Goal: Task Accomplishment & Management: Use online tool/utility

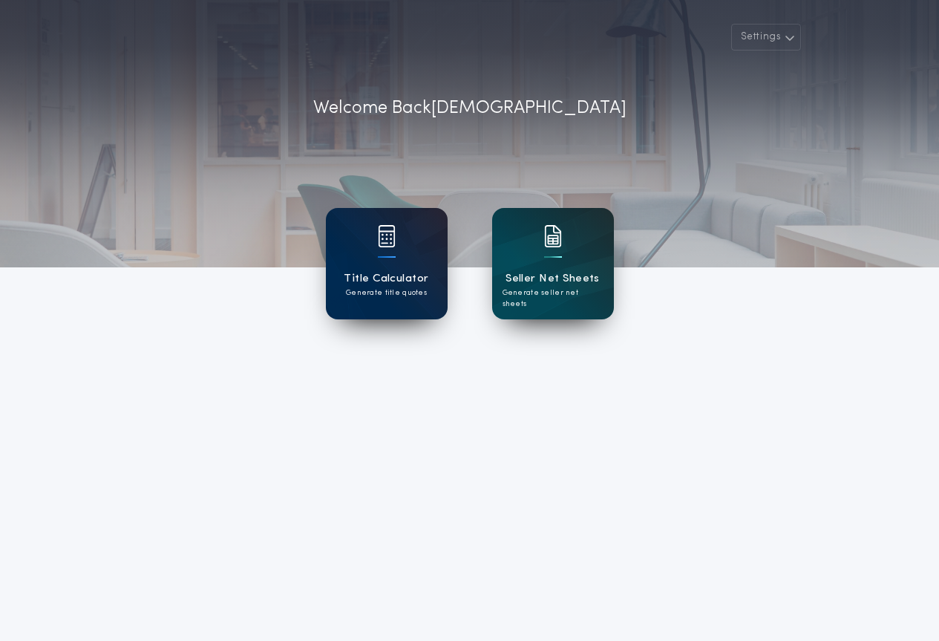
click at [404, 244] on div "Title Calculator Generate title quotes" at bounding box center [387, 263] width 122 height 111
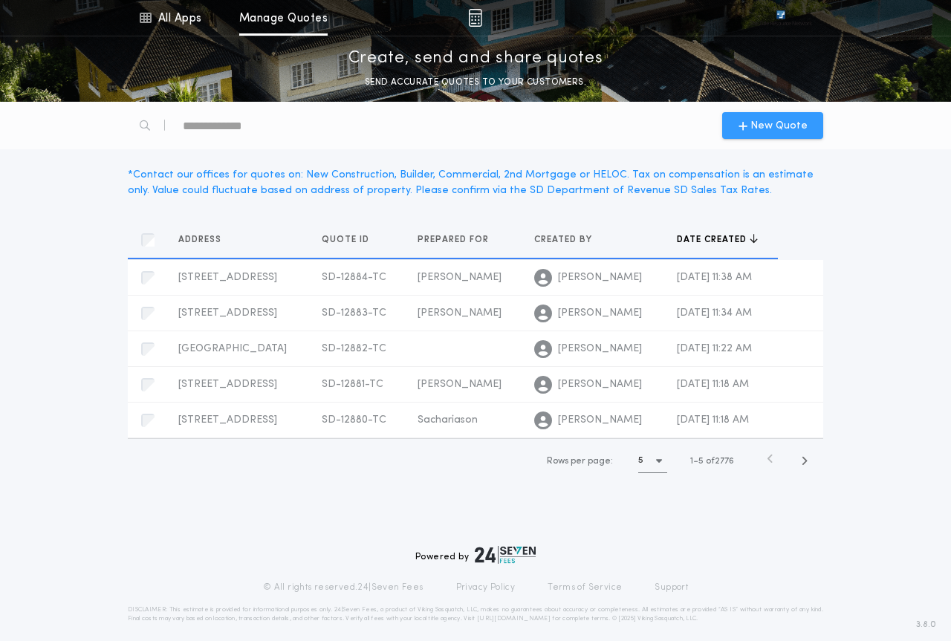
click at [791, 128] on span "New Quote" at bounding box center [778, 126] width 57 height 16
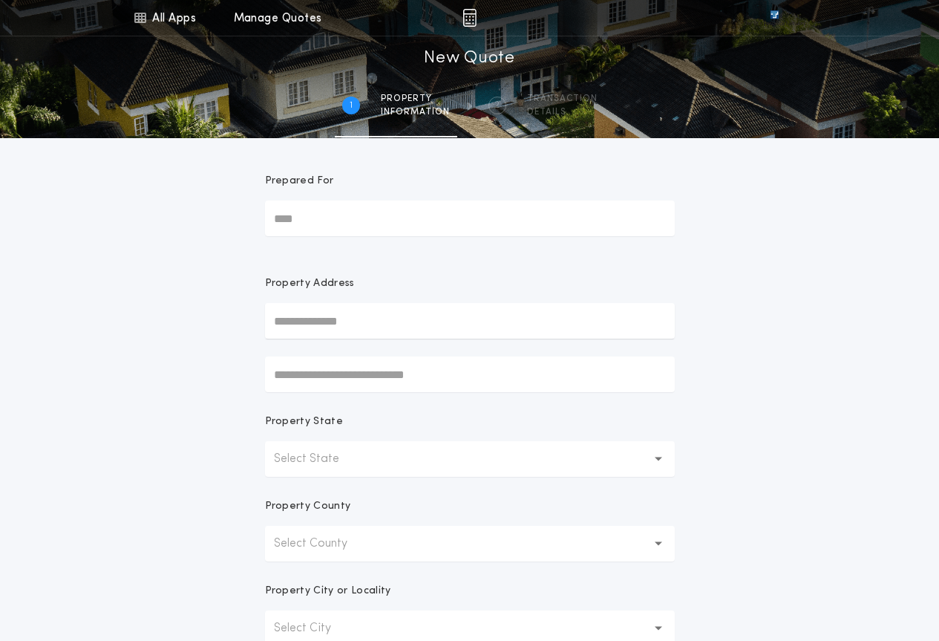
click at [362, 459] on button "Select State" at bounding box center [470, 459] width 410 height 36
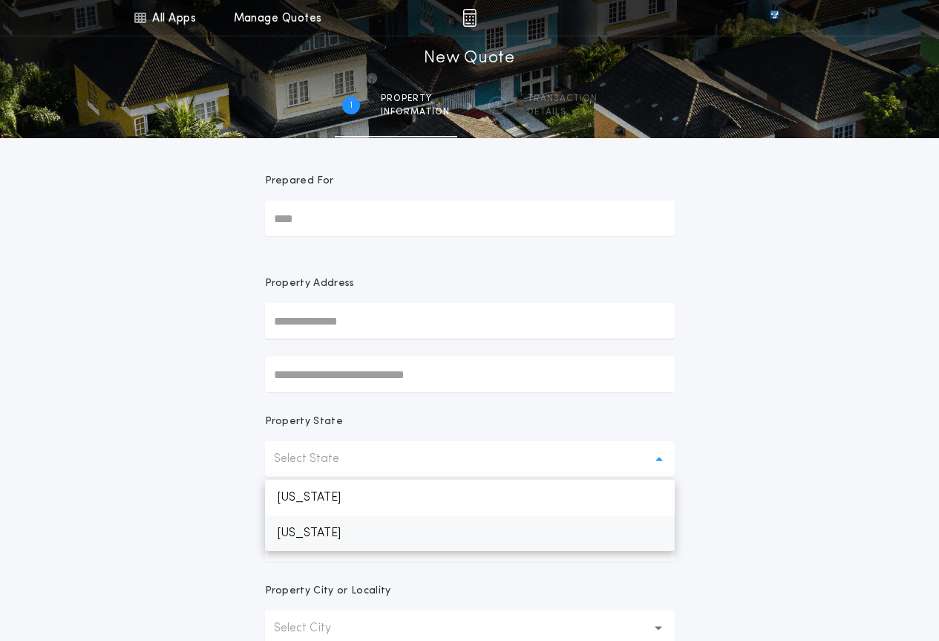
click at [381, 541] on p "[US_STATE]" at bounding box center [470, 533] width 410 height 36
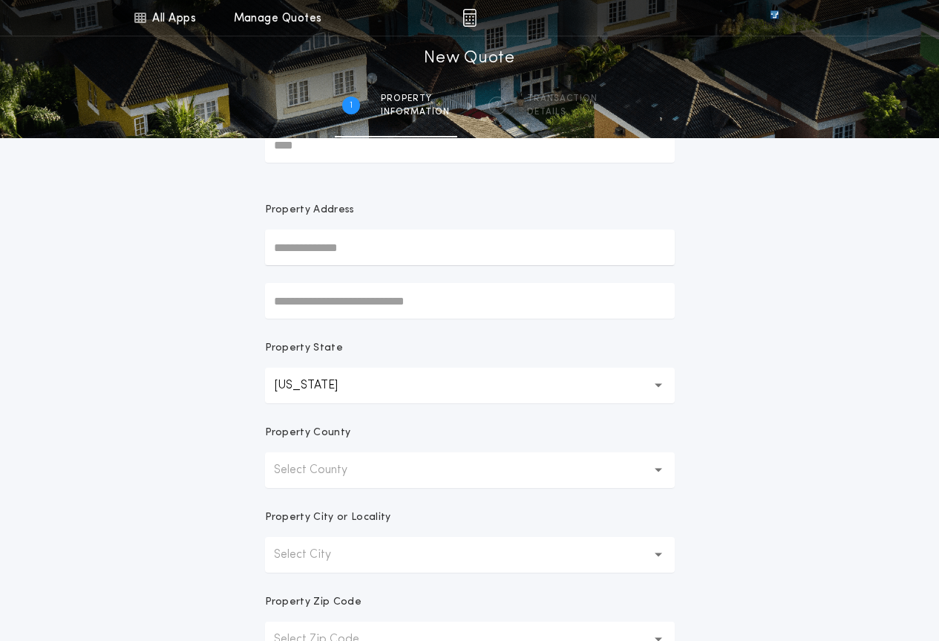
scroll to position [223, 0]
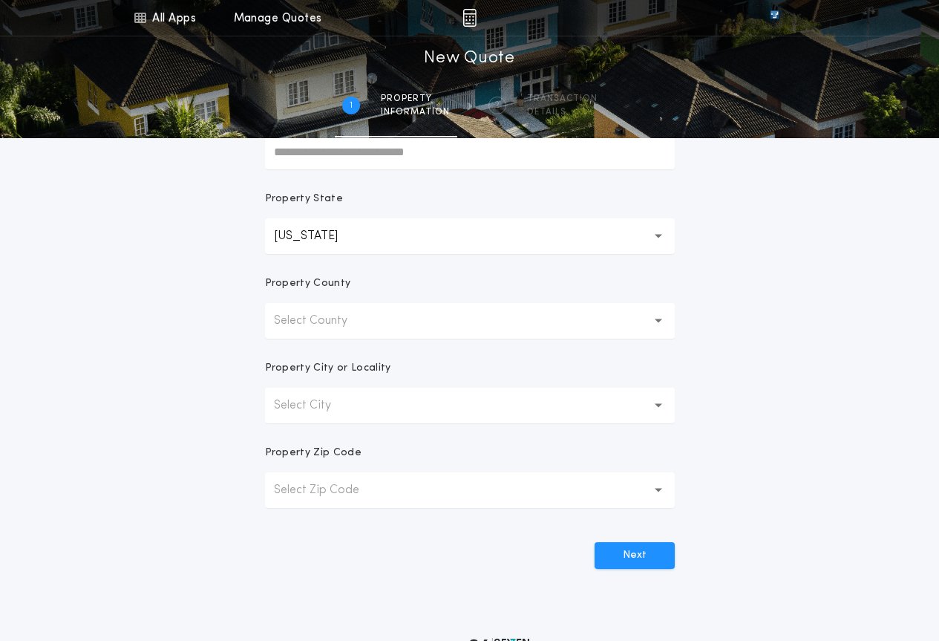
drag, startPoint x: 362, startPoint y: 322, endPoint x: 364, endPoint y: 330, distance: 8.3
click at [362, 323] on p "Select County" at bounding box center [322, 321] width 97 height 18
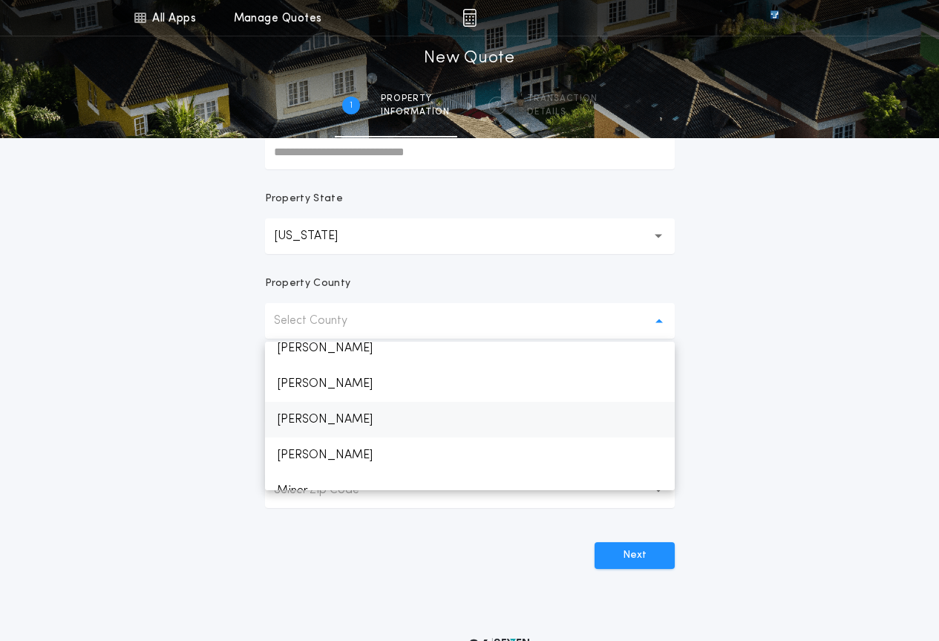
scroll to position [1634, 0]
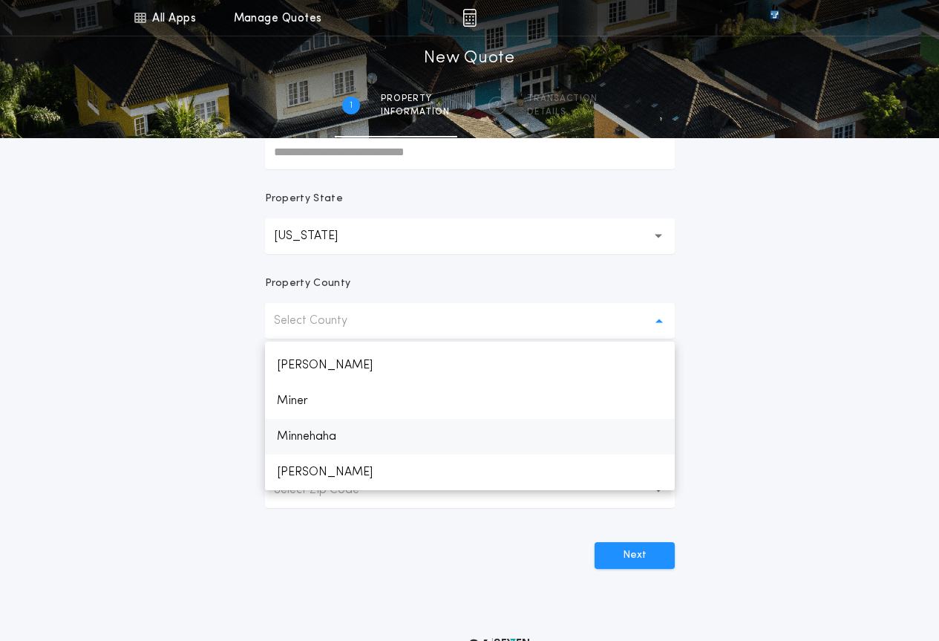
click at [356, 448] on p "Minnehaha" at bounding box center [470, 437] width 410 height 36
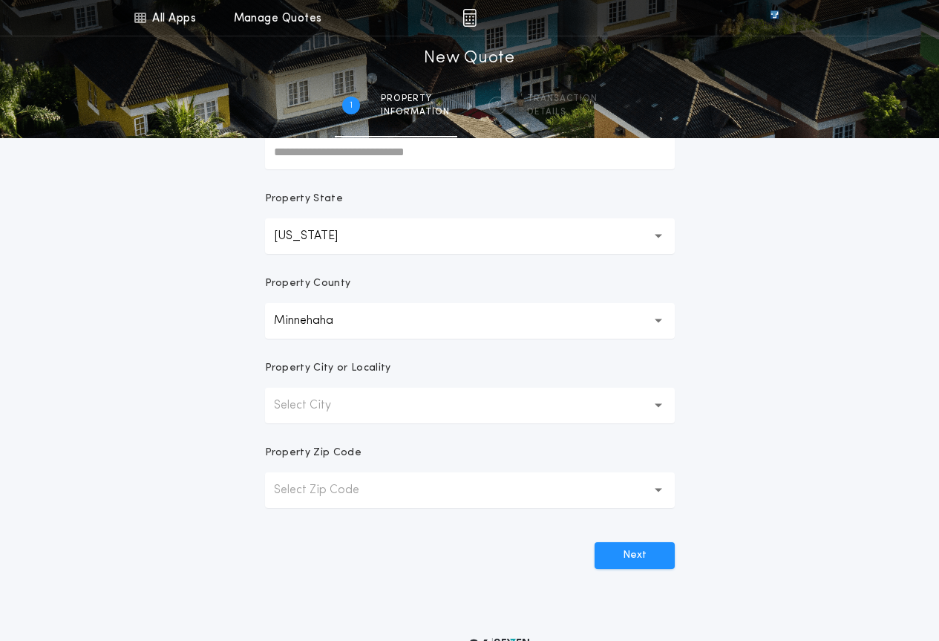
drag, startPoint x: 378, startPoint y: 384, endPoint x: 376, endPoint y: 397, distance: 12.8
click at [377, 387] on div "Property City or Locality" at bounding box center [470, 374] width 410 height 27
click at [380, 408] on button "Select City" at bounding box center [470, 406] width 410 height 36
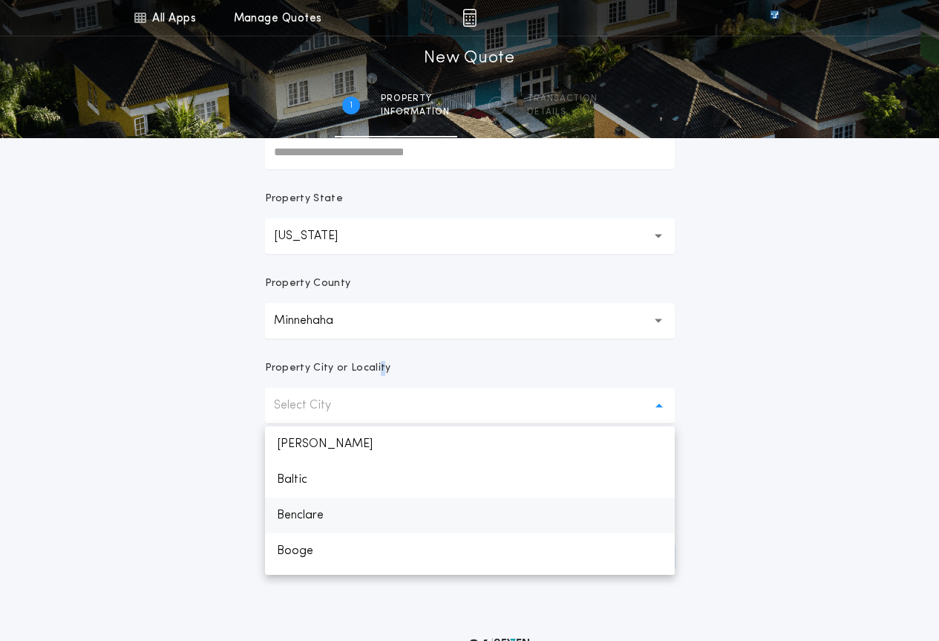
scroll to position [223, 0]
click at [339, 512] on p "Dell Rapids" at bounding box center [470, 507] width 410 height 36
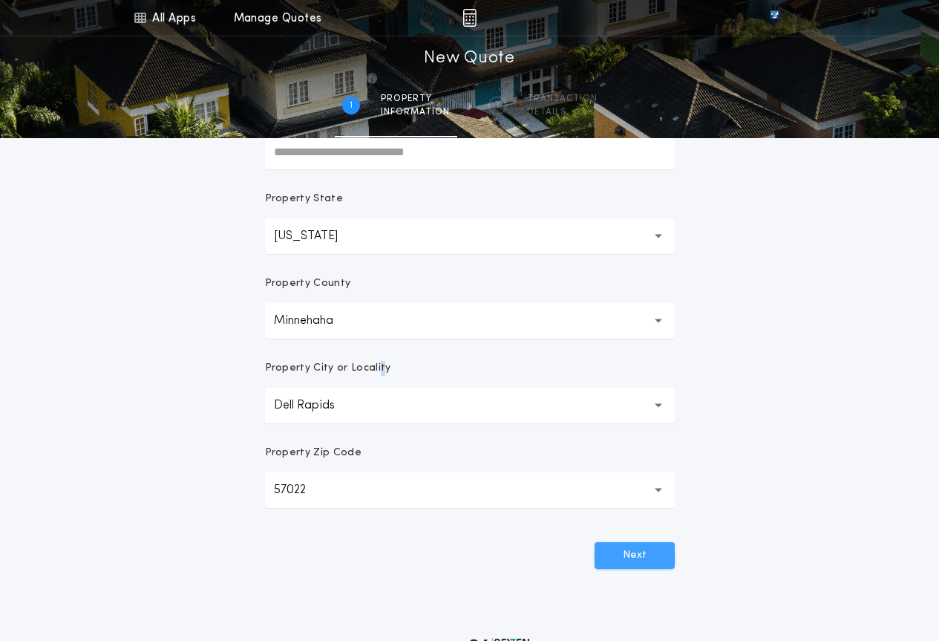
drag, startPoint x: 645, startPoint y: 558, endPoint x: 648, endPoint y: 550, distance: 8.7
click at [645, 558] on button "Next" at bounding box center [635, 555] width 80 height 27
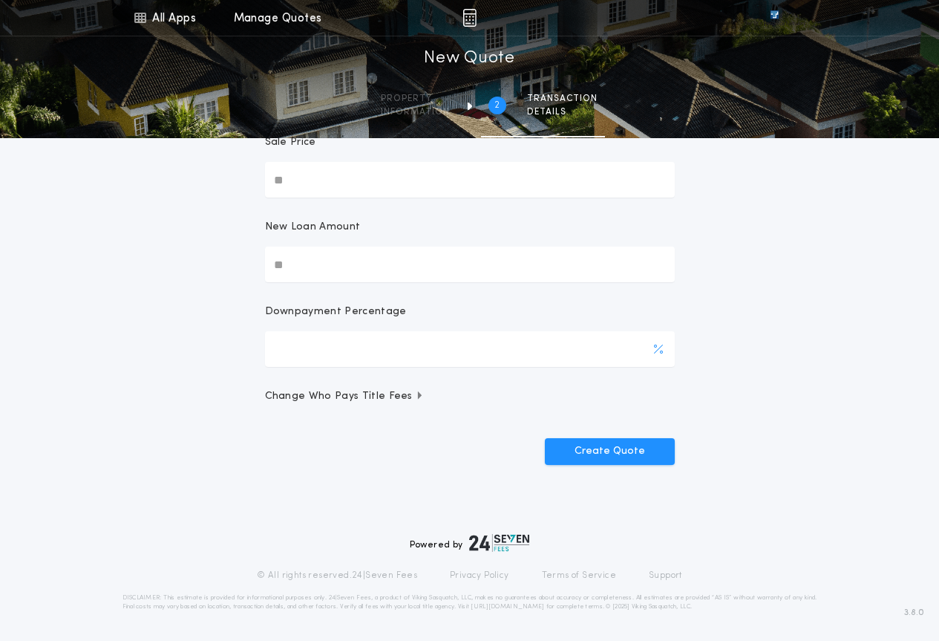
scroll to position [0, 0]
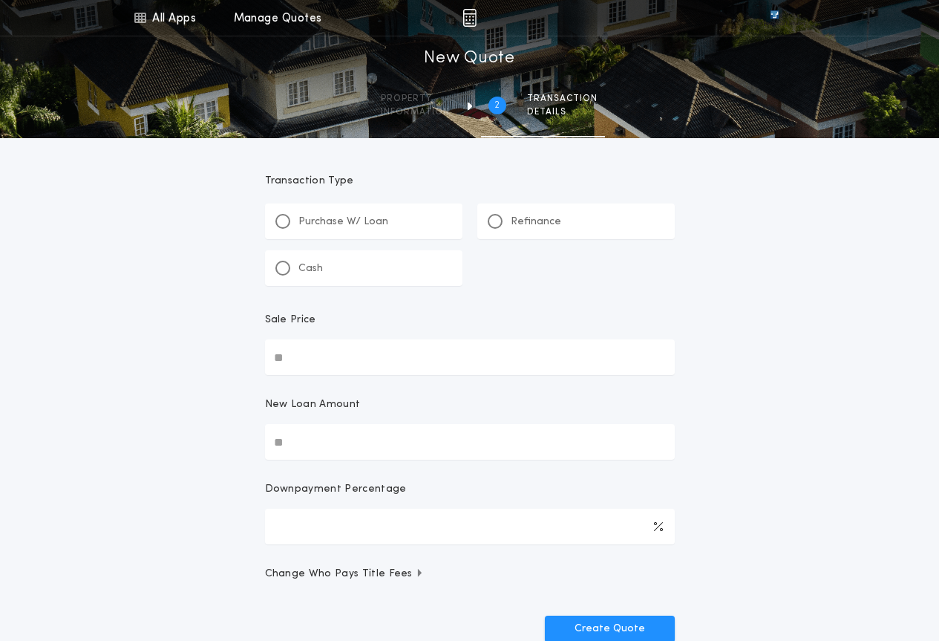
click at [509, 227] on div "Refinance" at bounding box center [525, 222] width 74 height 16
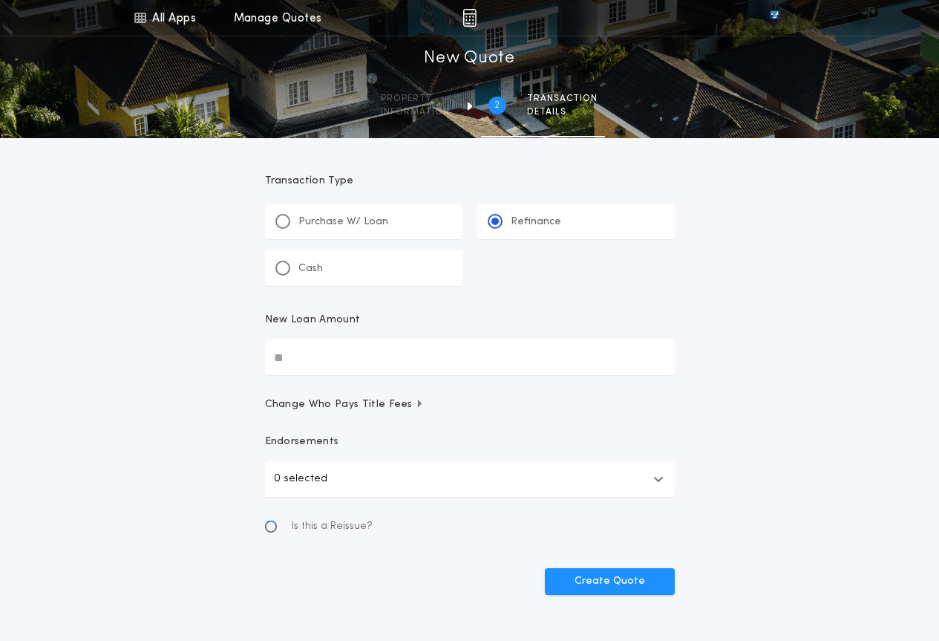
drag, startPoint x: 377, startPoint y: 353, endPoint x: 380, endPoint y: 370, distance: 17.5
click at [377, 353] on input "New Loan Amount" at bounding box center [470, 357] width 410 height 36
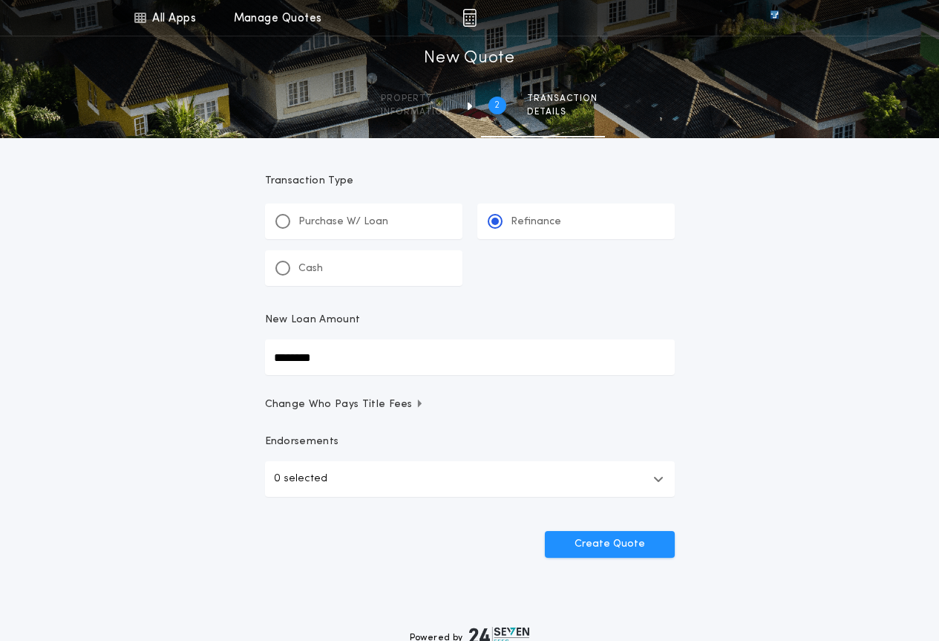
type input "********"
click at [599, 530] on div "Create Quote" at bounding box center [470, 538] width 410 height 39
click at [601, 538] on button "Create Quote" at bounding box center [610, 544] width 130 height 27
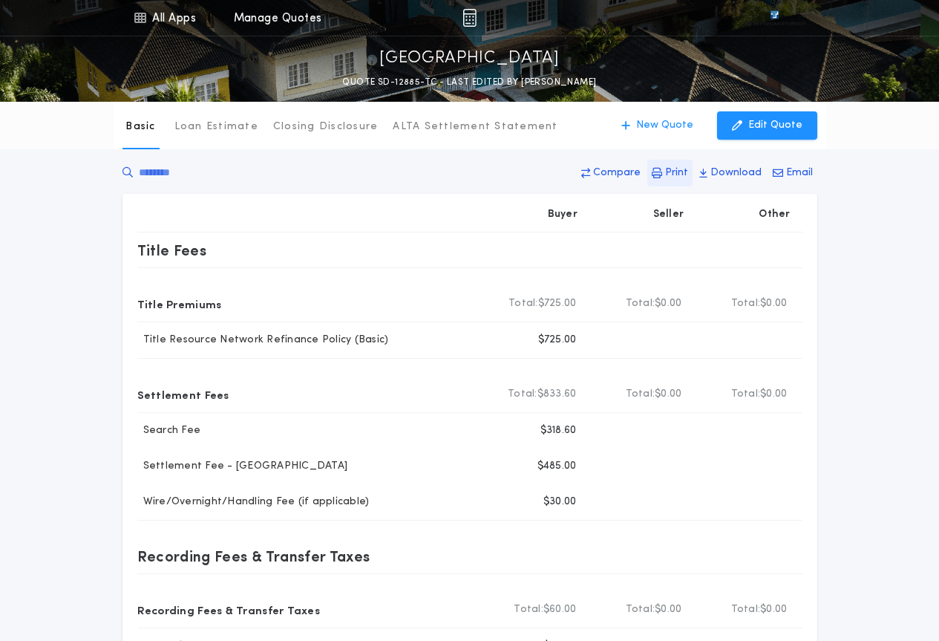
click at [675, 170] on p "Print" at bounding box center [676, 173] width 23 height 15
